Goal: Information Seeking & Learning: Find specific fact

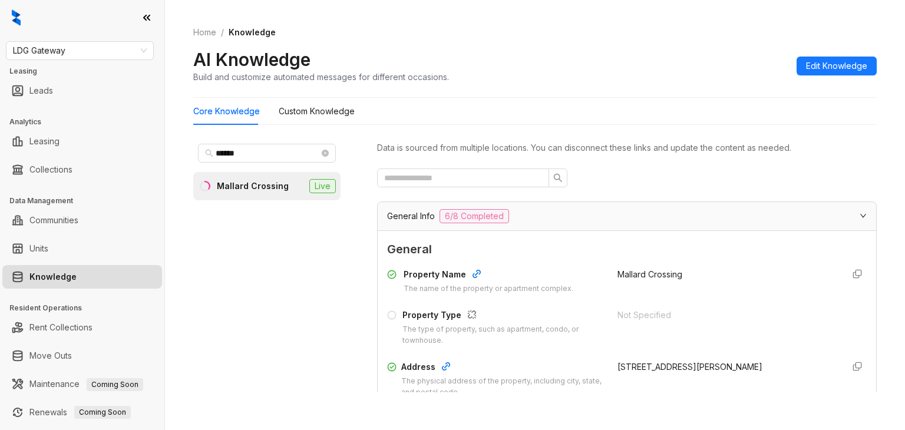
scroll to position [177, 0]
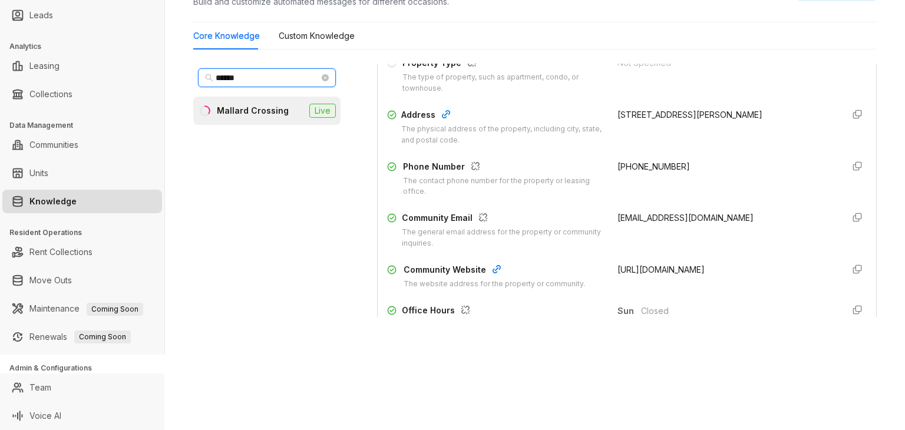
click at [248, 78] on input "******" at bounding box center [268, 77] width 104 height 13
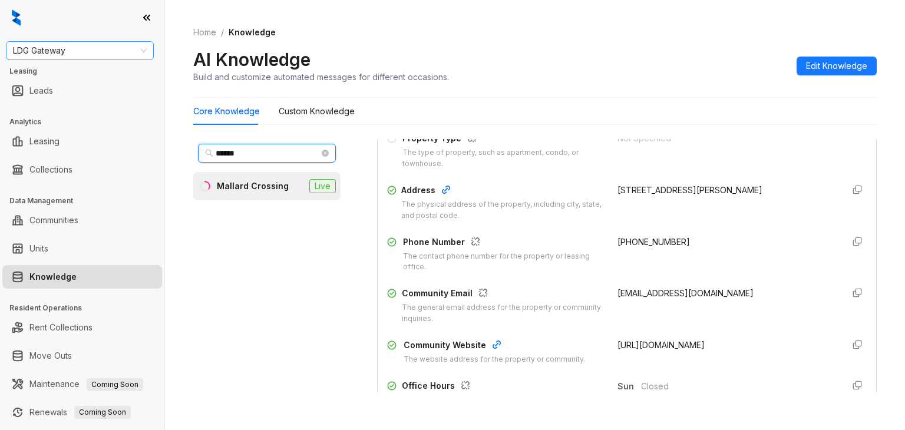
click at [70, 48] on span "LDG Gateway" at bounding box center [80, 51] width 134 height 18
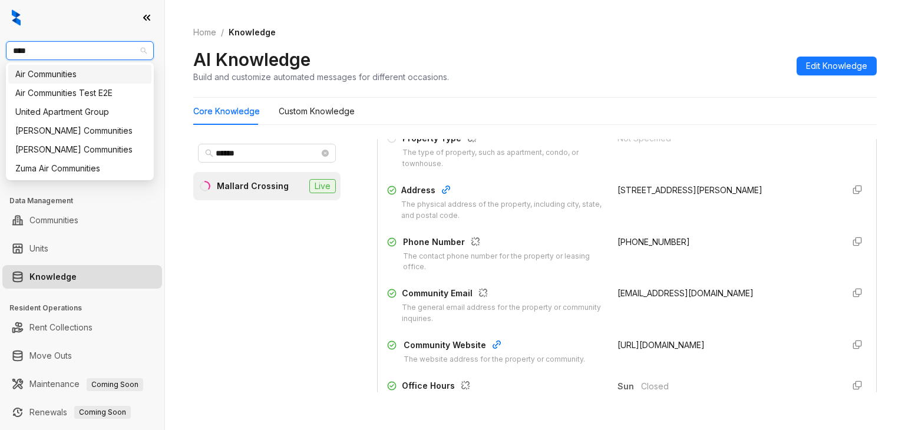
type input "*****"
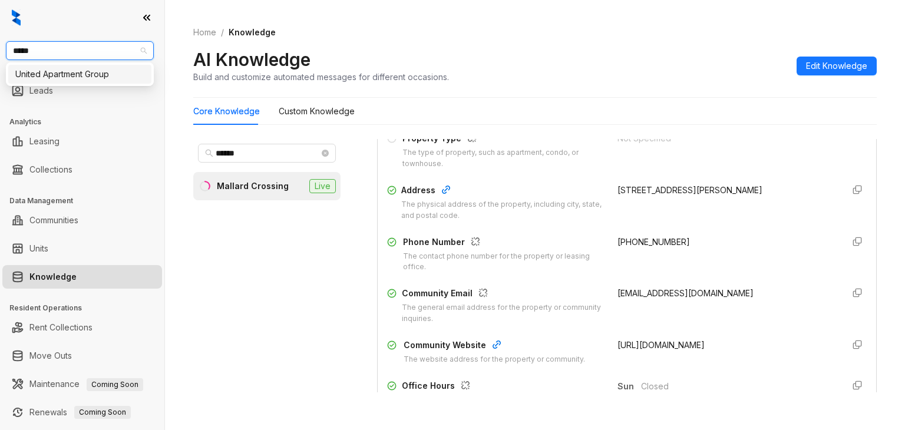
click at [69, 69] on div "United Apartment Group" at bounding box center [79, 74] width 129 height 13
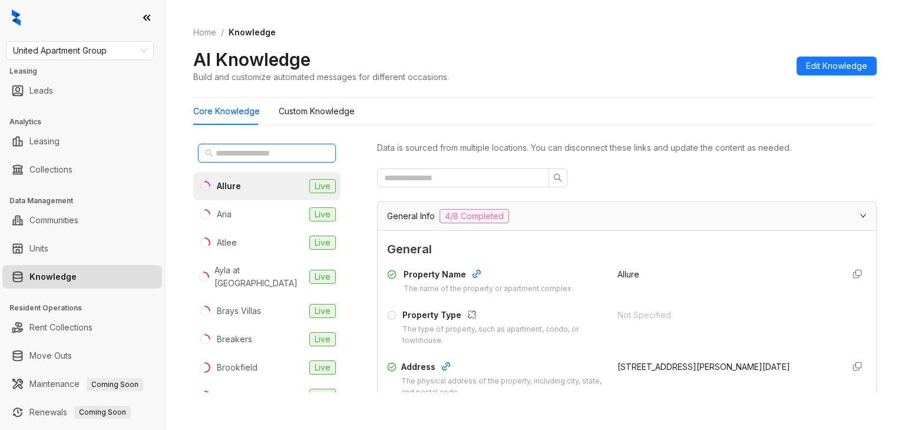
click at [250, 157] on input "text" at bounding box center [268, 153] width 104 height 13
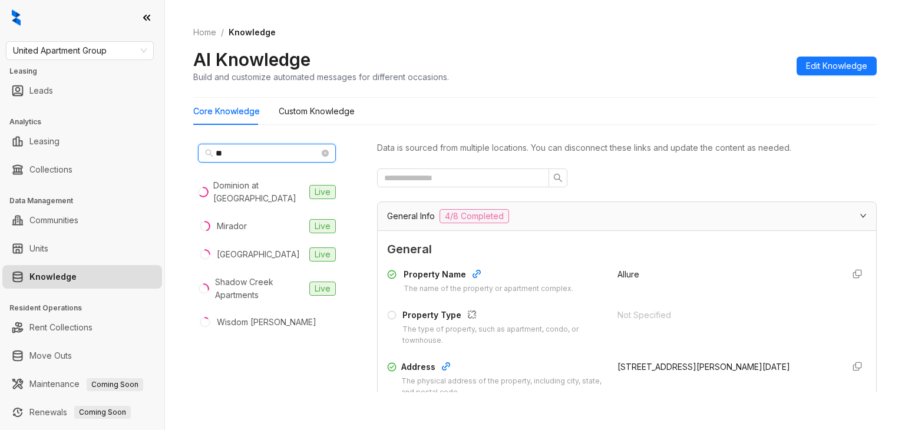
type input "*"
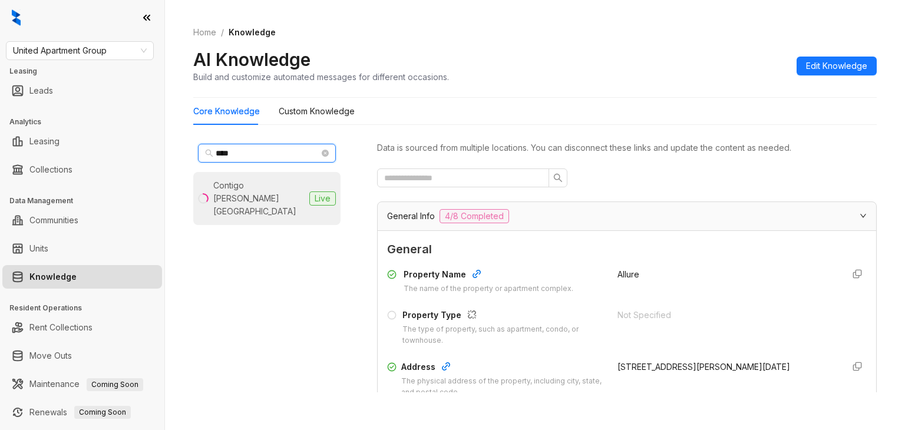
type input "****"
click at [259, 184] on div "Contigo [PERSON_NAME][GEOGRAPHIC_DATA]" at bounding box center [258, 198] width 91 height 39
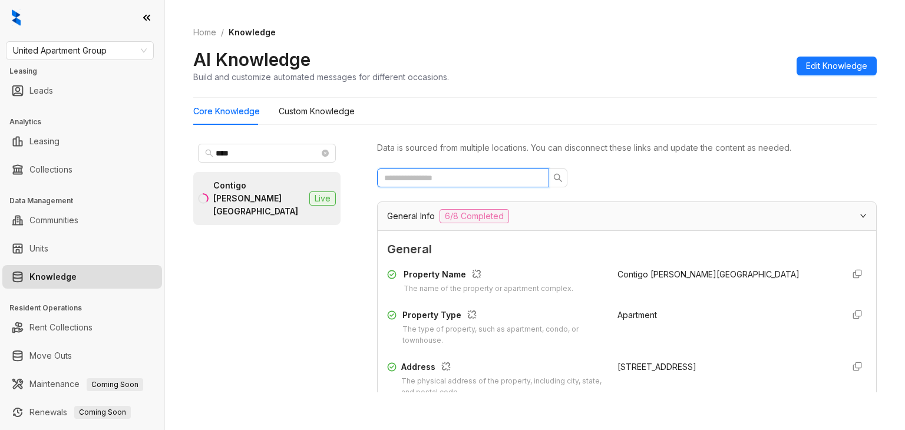
click at [474, 180] on input "text" at bounding box center [458, 177] width 148 height 13
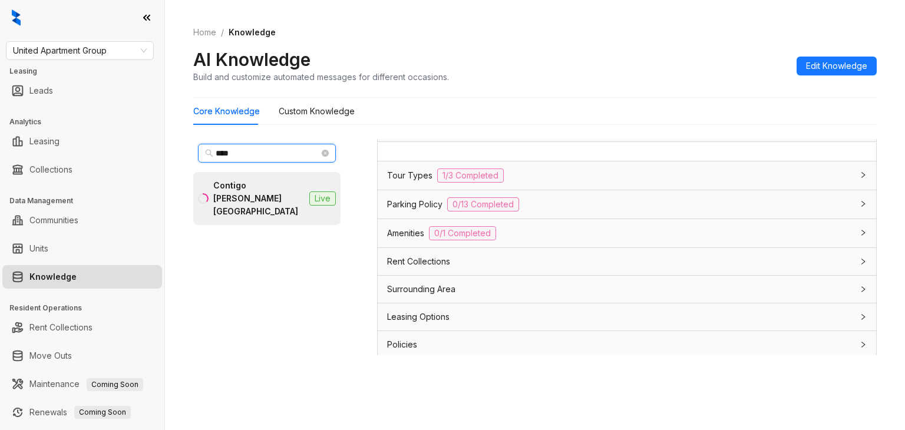
click at [259, 156] on input "****" at bounding box center [268, 153] width 104 height 13
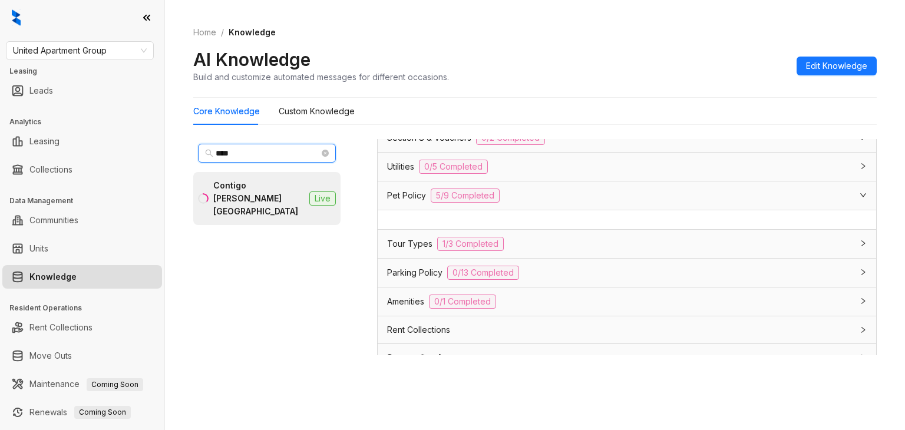
scroll to position [18, 0]
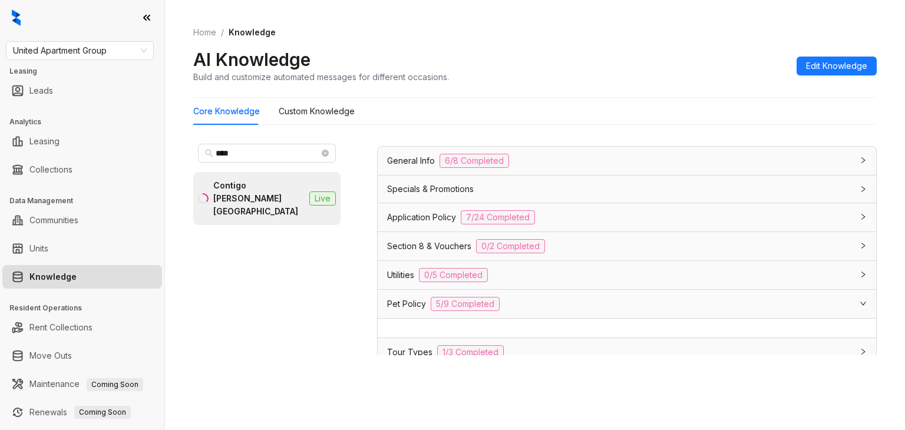
click at [403, 301] on span "Pet Policy" at bounding box center [406, 303] width 39 height 13
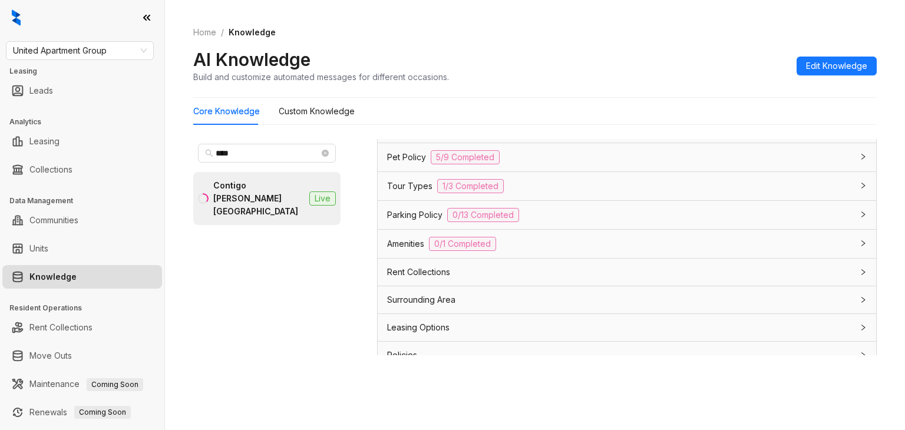
scroll to position [176, 0]
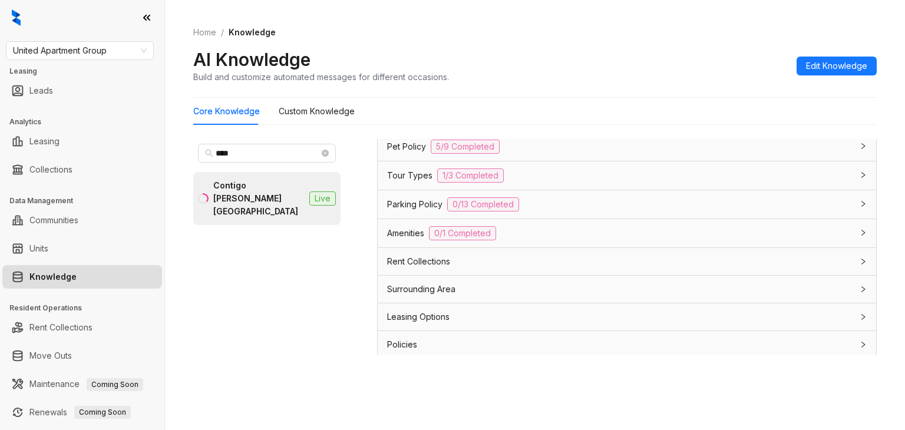
click at [412, 199] on span "Parking Policy" at bounding box center [414, 204] width 55 height 13
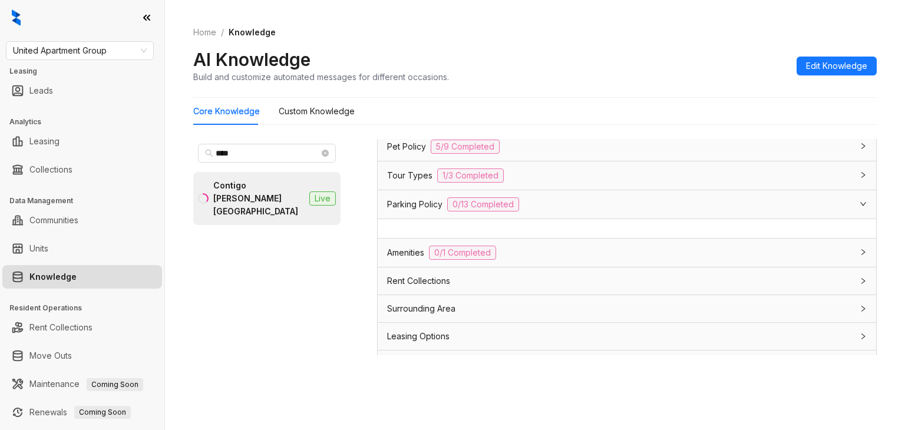
click at [408, 148] on span "Pet Policy" at bounding box center [406, 146] width 39 height 13
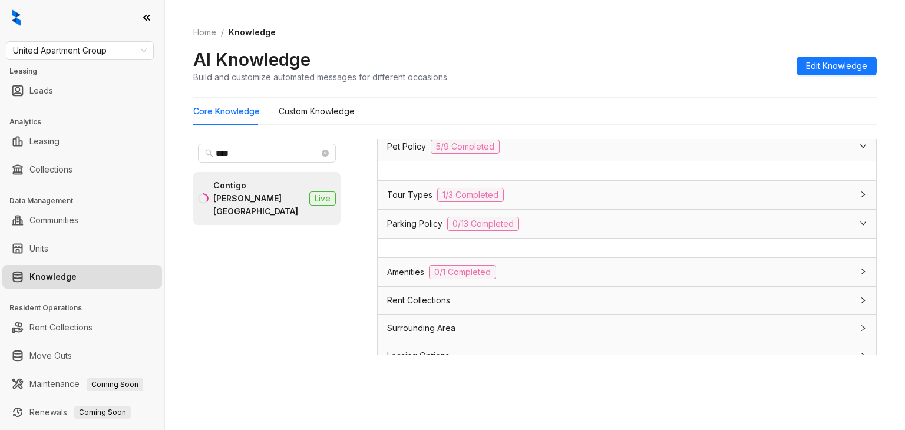
scroll to position [0, 0]
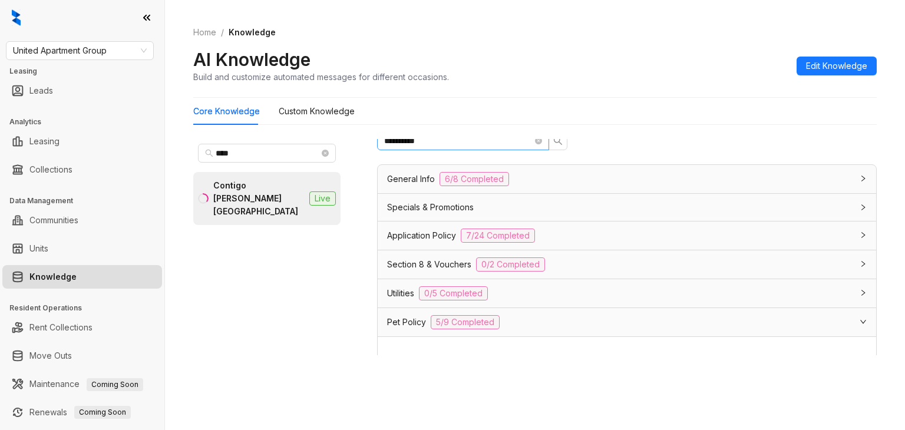
click at [439, 148] on span "**********" at bounding box center [463, 140] width 172 height 19
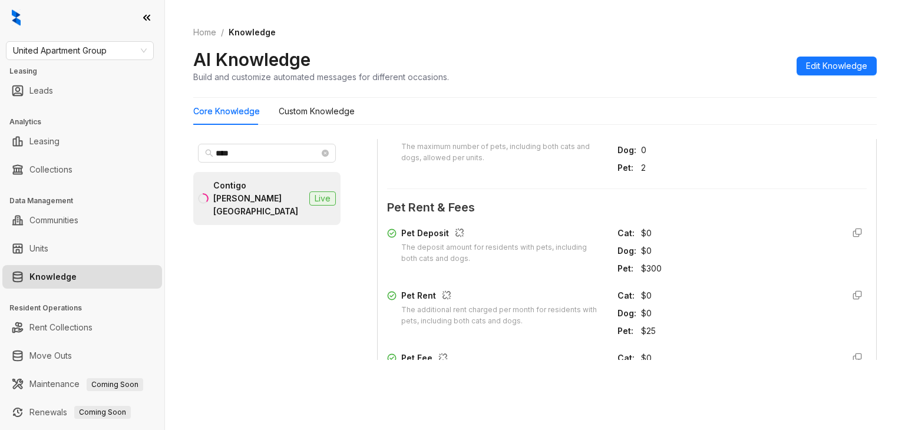
scroll to position [295, 0]
type input "***"
drag, startPoint x: 601, startPoint y: 263, endPoint x: 654, endPoint y: 274, distance: 54.8
click at [654, 274] on div "Pet Deposit The deposit amount for residents with pets, including both cats and…" at bounding box center [627, 312] width 480 height 183
drag, startPoint x: 405, startPoint y: 243, endPoint x: 472, endPoint y: 256, distance: 67.8
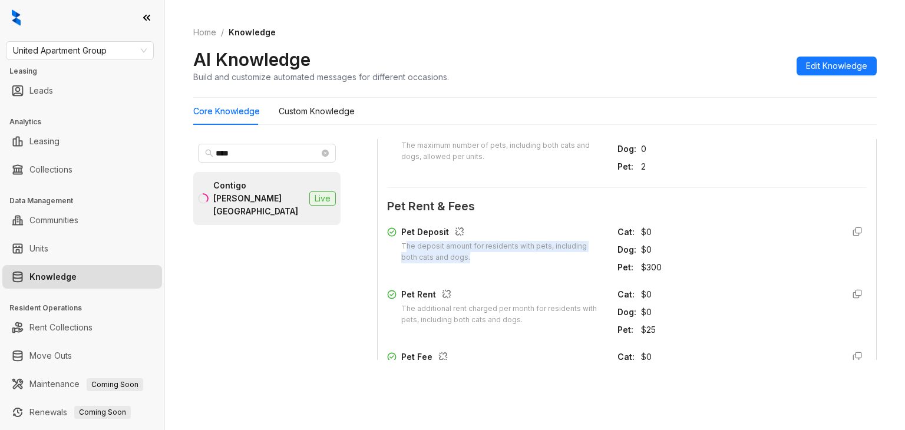
click at [472, 256] on div "The deposit amount for residents with pets, including both cats and dogs." at bounding box center [502, 252] width 202 height 22
click at [428, 254] on div "The deposit amount for residents with pets, including both cats and dogs." at bounding box center [502, 252] width 202 height 22
drag, startPoint x: 437, startPoint y: 253, endPoint x: 469, endPoint y: 257, distance: 32.0
click at [469, 257] on div "Pet Deposit The deposit amount for residents with pets, including both cats and…" at bounding box center [495, 245] width 216 height 38
copy div "Pet Deposit The deposit amount for residents with pets, including both cats and…"
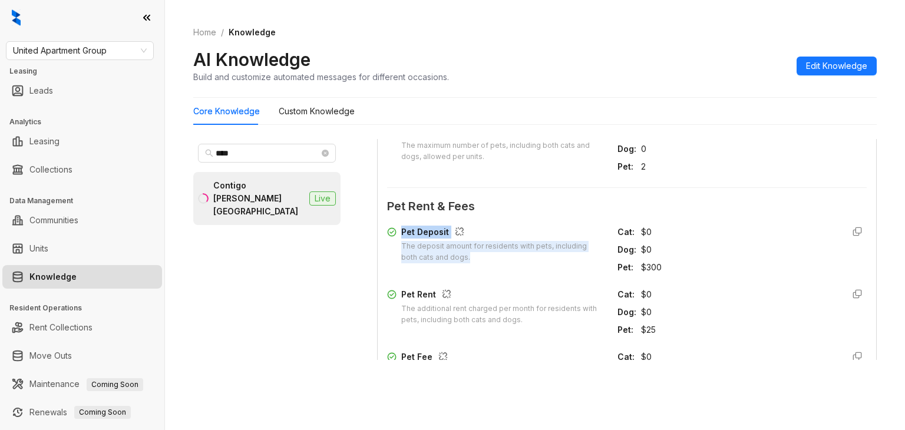
click at [428, 250] on div "The deposit amount for residents with pets, including both cats and dogs." at bounding box center [502, 252] width 202 height 22
drag, startPoint x: 399, startPoint y: 232, endPoint x: 481, endPoint y: 257, distance: 86.3
click at [481, 257] on div "Pet Deposit The deposit amount for residents with pets, including both cats and…" at bounding box center [495, 245] width 216 height 38
copy div "Pet Deposit The deposit amount for residents with pets, including both cats and…"
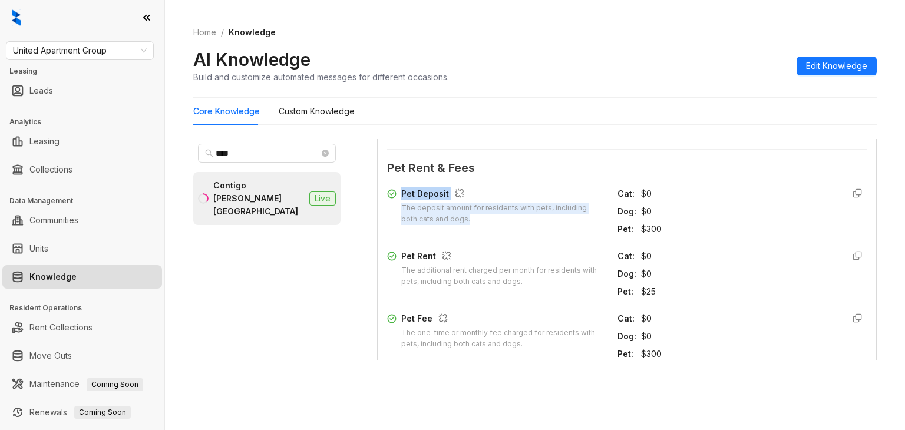
scroll to position [353, 0]
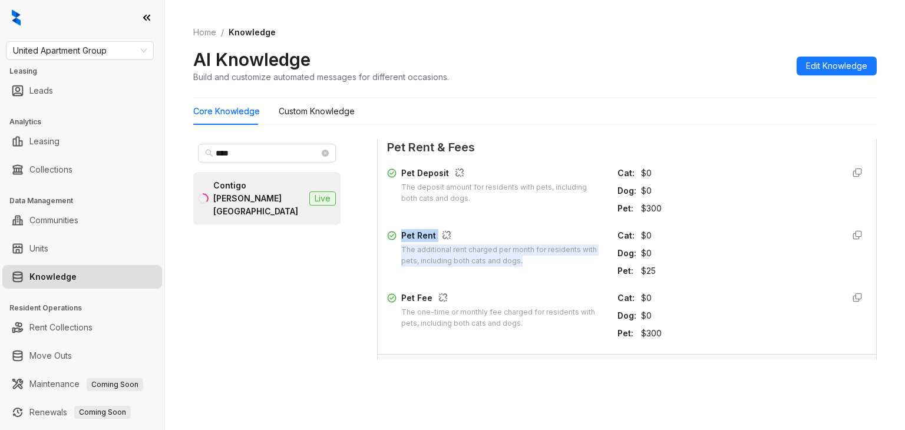
drag, startPoint x: 408, startPoint y: 239, endPoint x: 521, endPoint y: 254, distance: 114.1
click at [523, 258] on div "Pet Rent The additional rent charged per month for residents with pets, includi…" at bounding box center [495, 248] width 216 height 38
copy div "Pet Rent The additional rent charged per month for residents with pets, includi…"
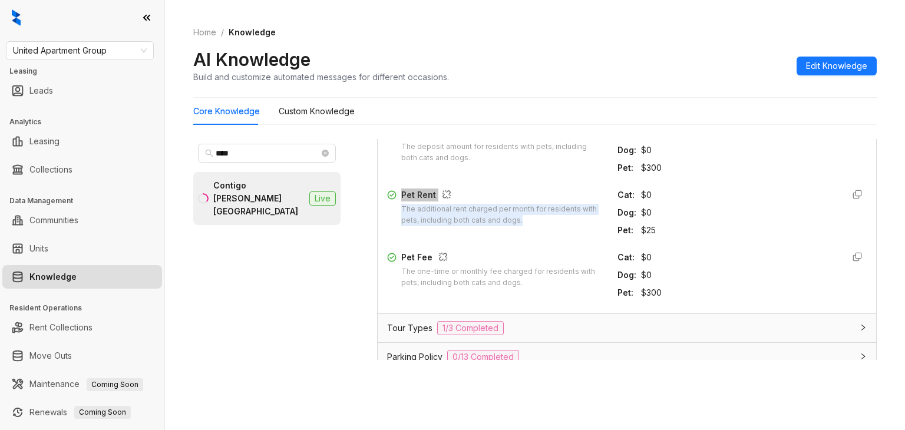
scroll to position [412, 0]
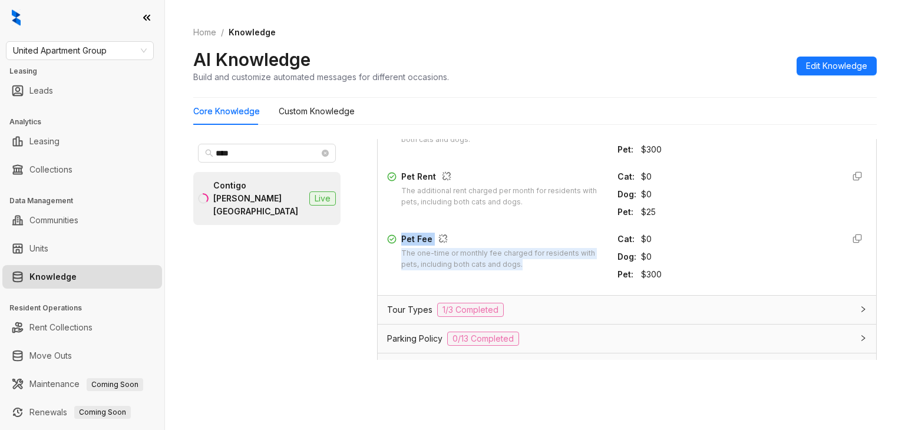
drag, startPoint x: 399, startPoint y: 235, endPoint x: 544, endPoint y: 267, distance: 147.8
click at [544, 267] on div "Pet Fee The one-time or monthly fee charged for residents with pets, including …" at bounding box center [495, 252] width 216 height 38
copy div "Pet Fee The one-time or monthly fee charged for residents with pets, including …"
click at [641, 273] on div "$300" at bounding box center [737, 274] width 193 height 13
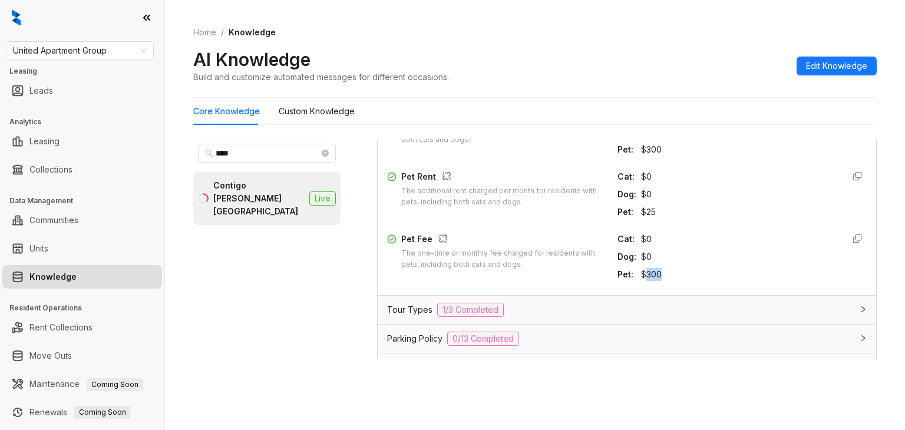
click at [641, 273] on div "$300" at bounding box center [737, 274] width 193 height 13
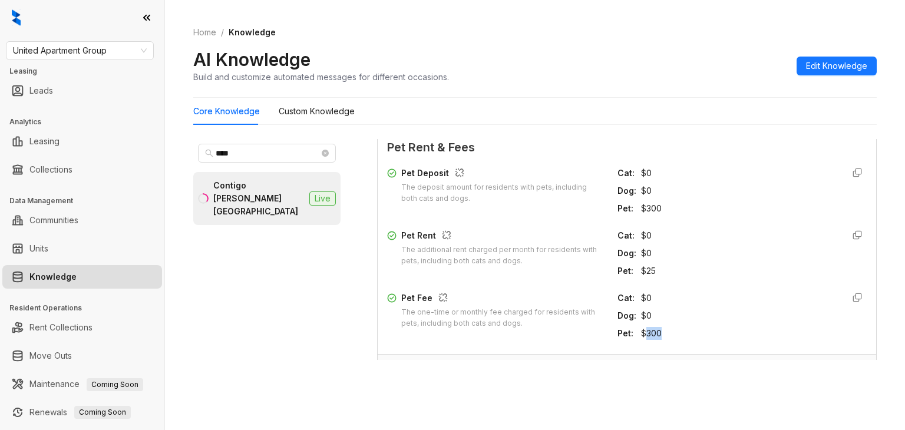
copy div "300"
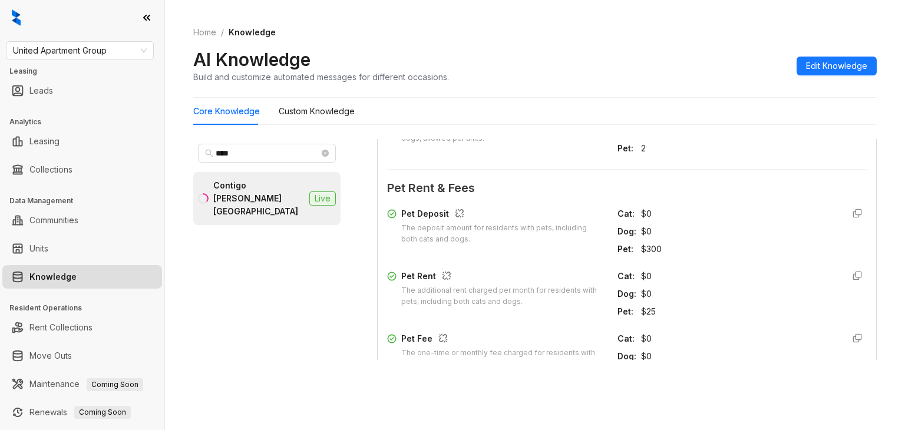
scroll to position [412, 0]
